Goal: Transaction & Acquisition: Subscribe to service/newsletter

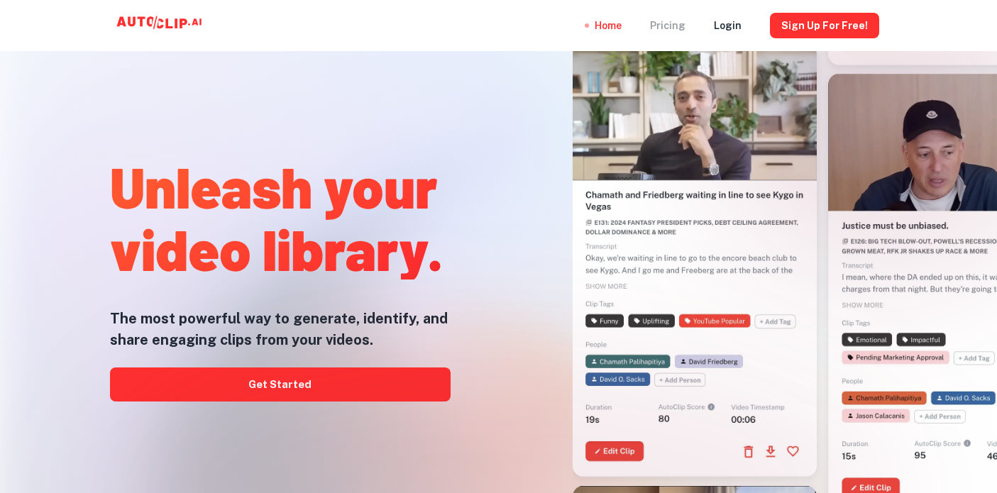
click at [685, 30] on div "Pricing" at bounding box center [667, 25] width 35 height 51
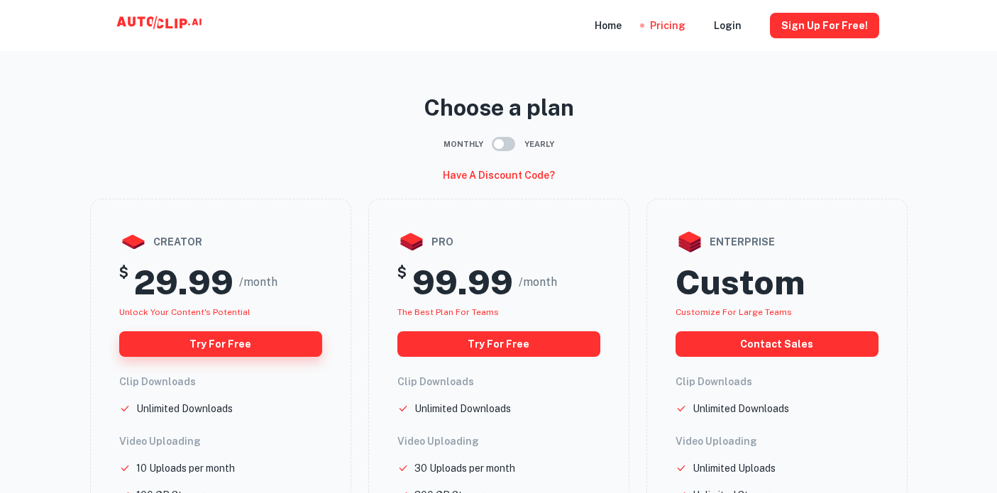
click at [206, 348] on button "Try for free" at bounding box center [220, 344] width 203 height 26
